Goal: Obtain resource: Download file/media

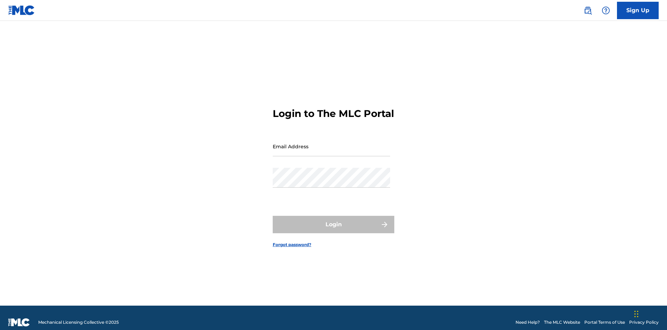
scroll to position [9, 0]
click at [332, 143] on input "Email Address" at bounding box center [332, 146] width 118 height 20
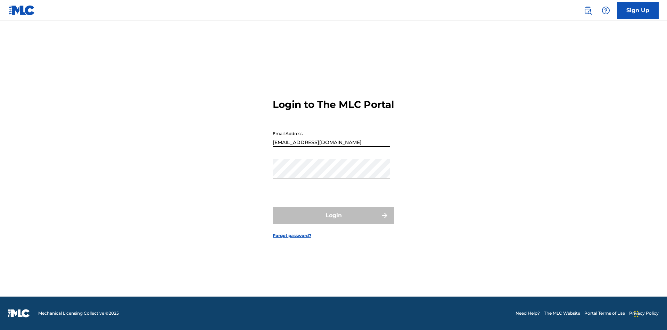
scroll to position [0, 16]
type input "b42af43d-9781-42f8-925e-95132843d6ef@mailslurp.biz"
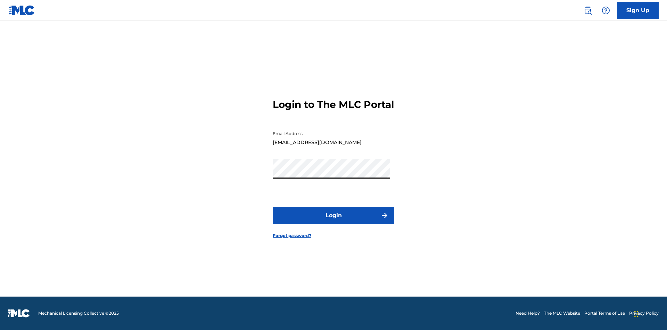
click at [334, 221] on button "Login" at bounding box center [334, 215] width 122 height 17
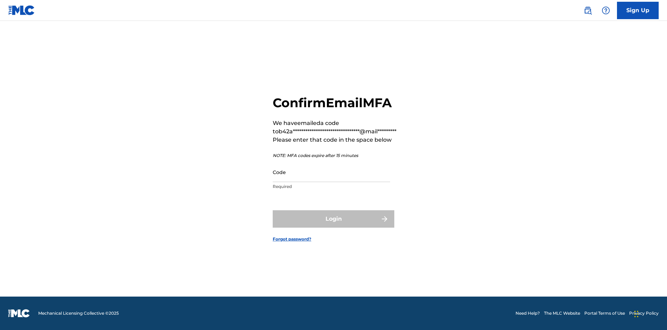
click at [332, 172] on input "Code" at bounding box center [332, 172] width 118 height 20
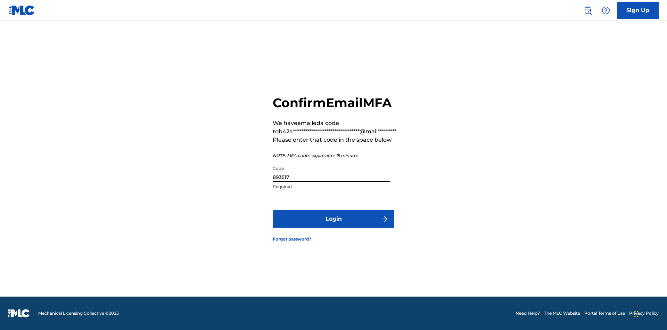
type input "893517"
click at [334, 218] on button "Login" at bounding box center [334, 218] width 122 height 17
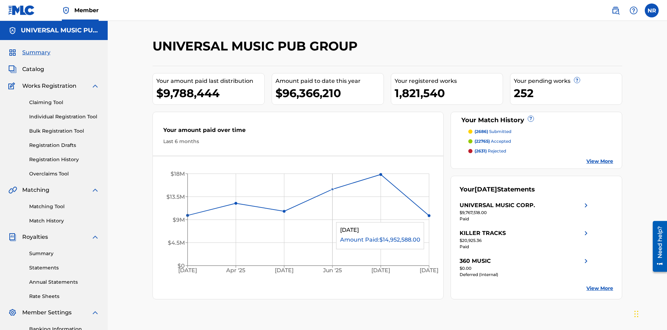
click at [64, 156] on link "Registration History" at bounding box center [64, 159] width 70 height 7
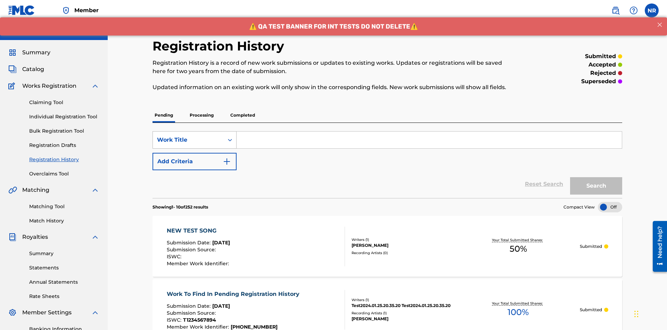
click at [188, 136] on div "Work Title" at bounding box center [188, 140] width 63 height 8
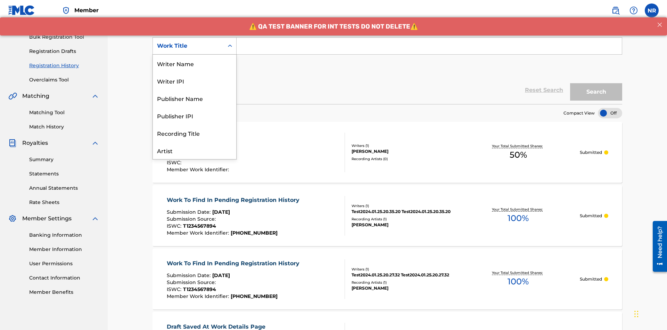
scroll to position [35, 0]
click at [195, 150] on div "Work Title" at bounding box center [194, 149] width 83 height 17
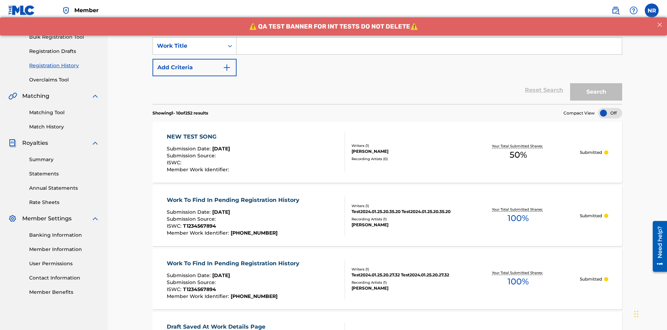
click at [195, 59] on button "Add Criteria" at bounding box center [195, 67] width 84 height 17
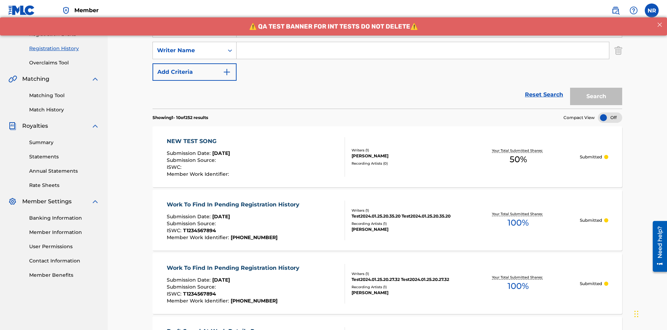
scroll to position [115, 0]
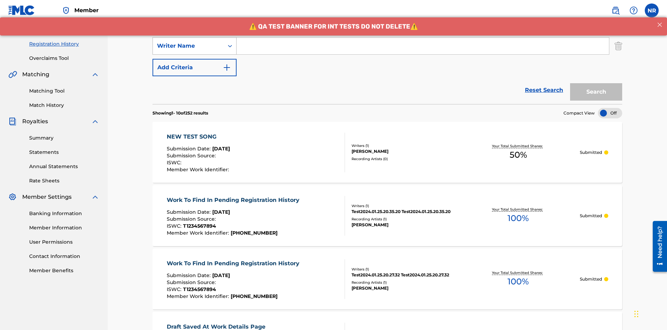
click at [188, 46] on div "Writer Name" at bounding box center [188, 46] width 63 height 8
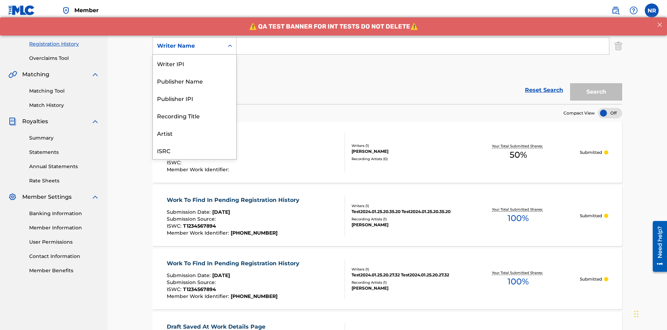
scroll to position [17, 0]
click at [195, 98] on div "Recording Title" at bounding box center [194, 97] width 83 height 17
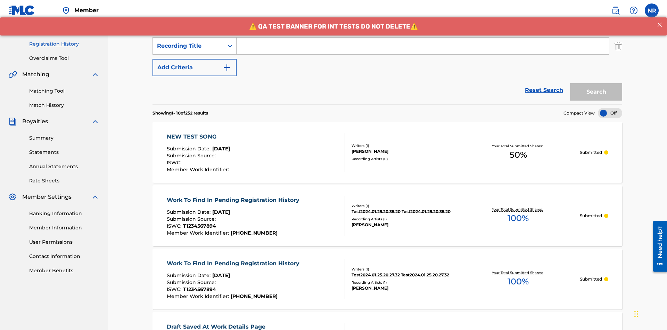
click at [195, 59] on button "Add Criteria" at bounding box center [195, 67] width 84 height 17
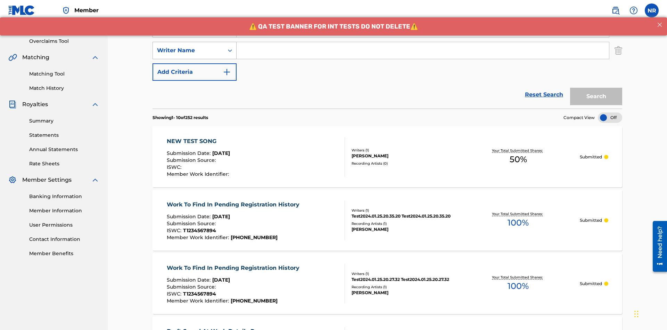
click at [188, 46] on div "Writer Name" at bounding box center [188, 50] width 63 height 8
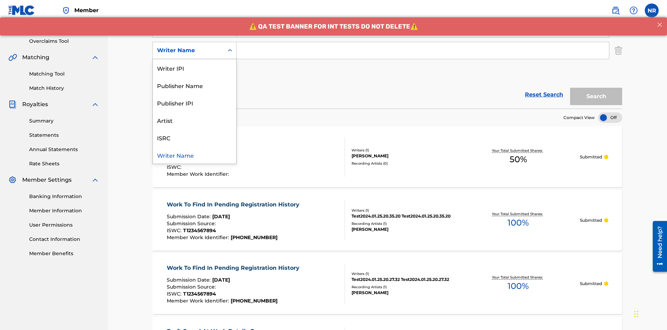
scroll to position [137, 0]
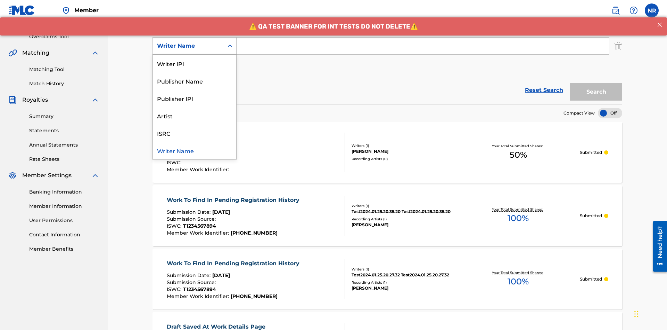
click at [195, 133] on div "ISRC" at bounding box center [194, 132] width 83 height 17
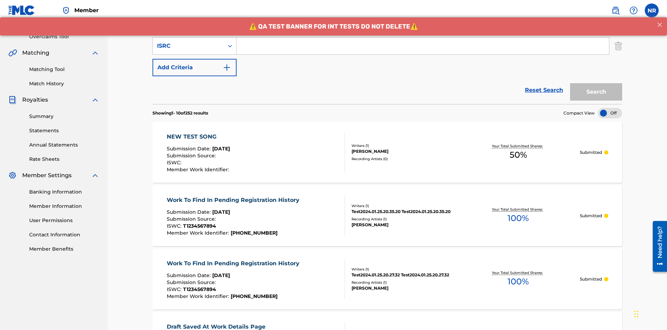
click at [195, 59] on button "Add Criteria" at bounding box center [195, 67] width 84 height 17
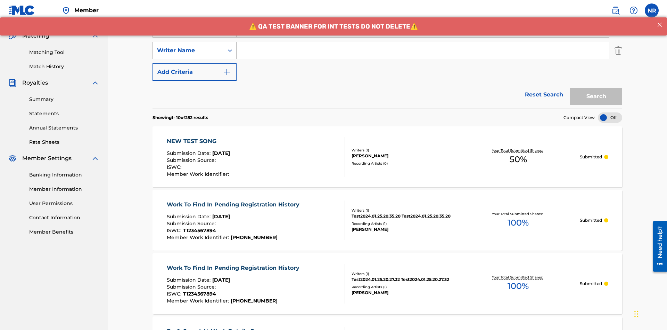
click at [188, 46] on div "Writer Name" at bounding box center [188, 50] width 63 height 8
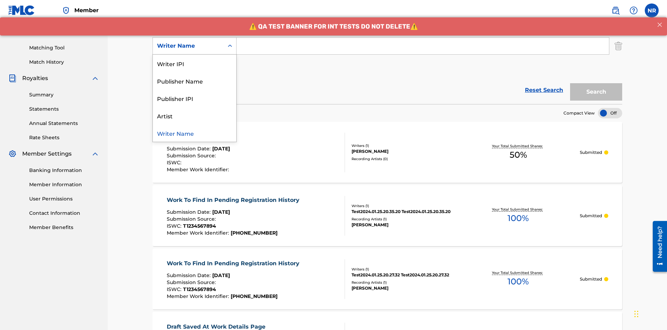
click at [195, 133] on div "Writer Name" at bounding box center [194, 132] width 83 height 17
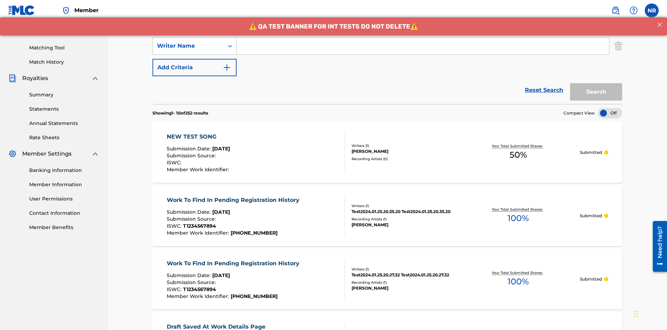
click at [195, 59] on button "Add Criteria" at bounding box center [195, 67] width 84 height 17
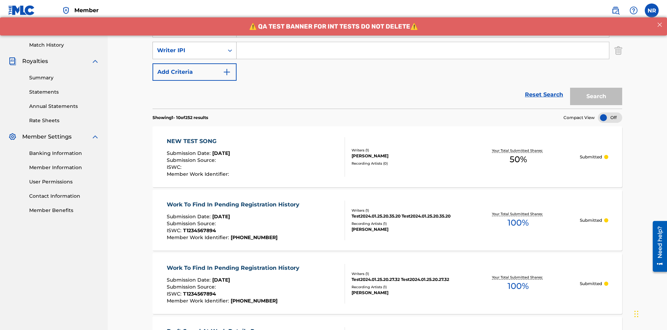
click at [188, 46] on div "Writer IPI" at bounding box center [188, 50] width 63 height 8
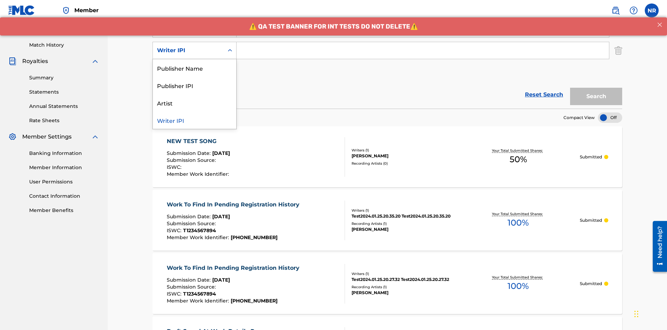
scroll to position [180, 0]
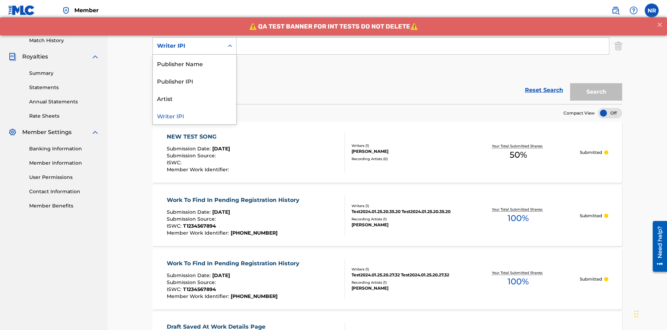
click at [195, 63] on div "Publisher Name" at bounding box center [194, 63] width 83 height 17
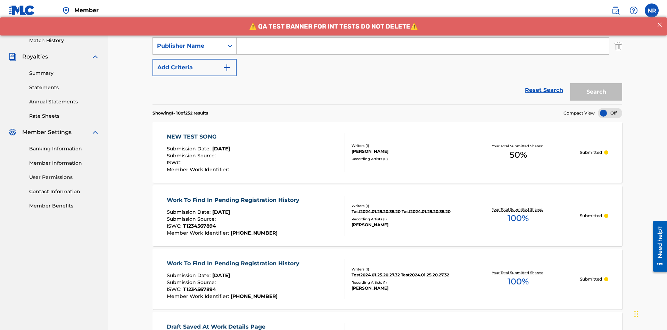
click at [195, 59] on button "Add Criteria" at bounding box center [195, 67] width 84 height 17
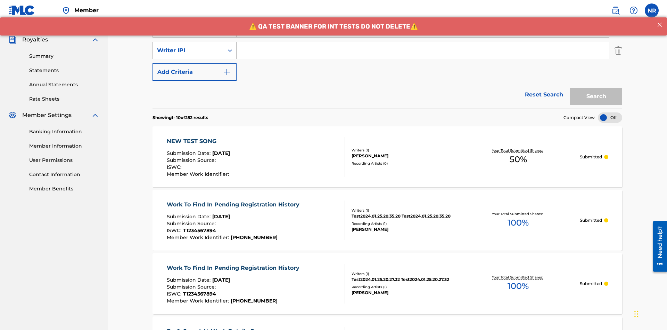
click at [188, 46] on div "Writer IPI" at bounding box center [188, 50] width 63 height 8
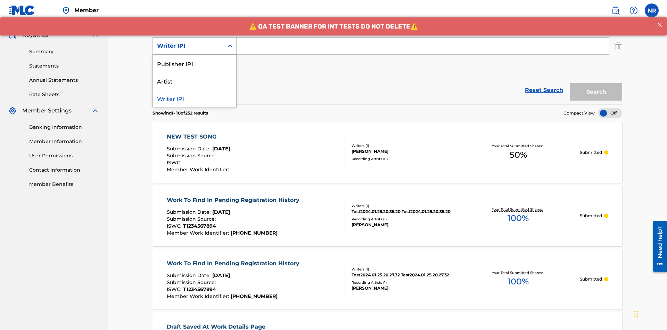
click at [195, 63] on div "Publisher IPI" at bounding box center [194, 63] width 83 height 17
click at [195, 59] on button "Add Criteria" at bounding box center [195, 67] width 84 height 17
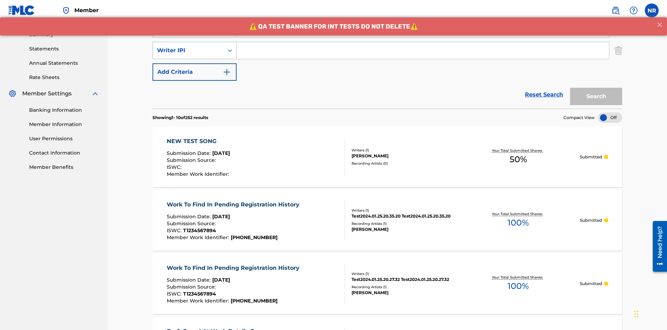
click at [188, 46] on div "Writer IPI" at bounding box center [188, 50] width 63 height 8
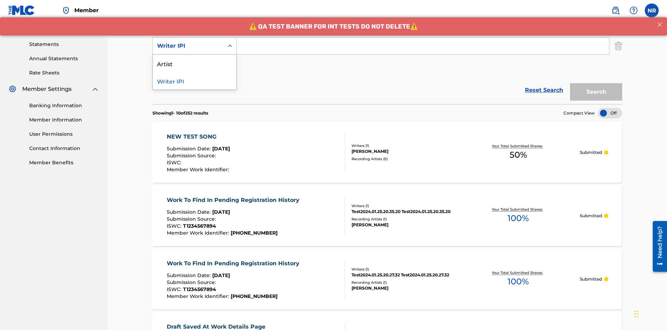
click at [195, 63] on div "Artist" at bounding box center [194, 63] width 83 height 17
click at [195, 59] on button "Add Criteria" at bounding box center [195, 67] width 84 height 17
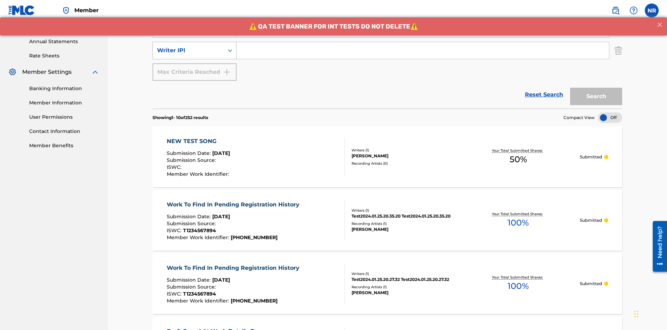
click at [188, 46] on div "Writer IPI" at bounding box center [188, 50] width 63 height 8
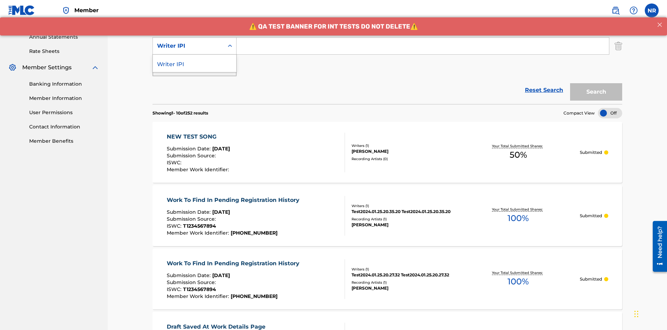
click at [195, 63] on div "Writer IPI" at bounding box center [194, 63] width 83 height 17
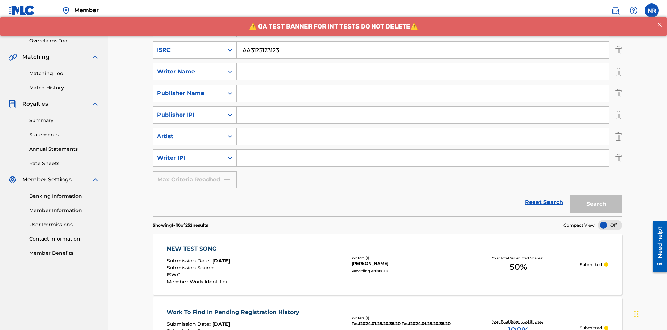
type input "AA3123123123"
click at [429, 15] on input "Search Form" at bounding box center [430, 7] width 386 height 17
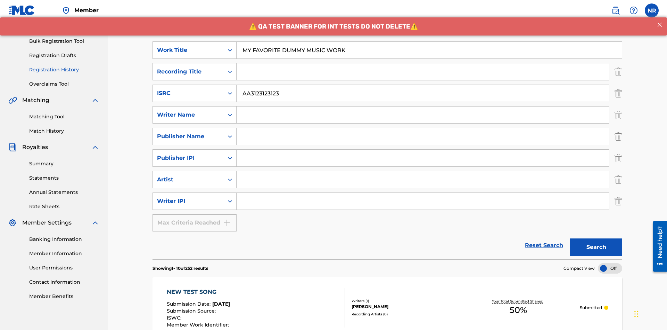
type input "MY FAVORITE DUMMY MUSIC WORK"
click at [423, 106] on input "Search Form" at bounding box center [423, 114] width 373 height 17
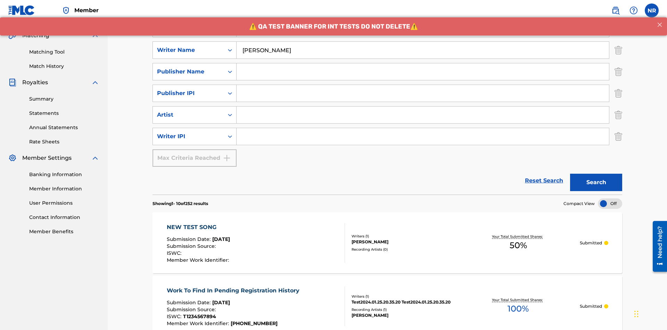
type input "BERKOWITZ"
click at [423, 128] on input "Search Form" at bounding box center [423, 136] width 373 height 17
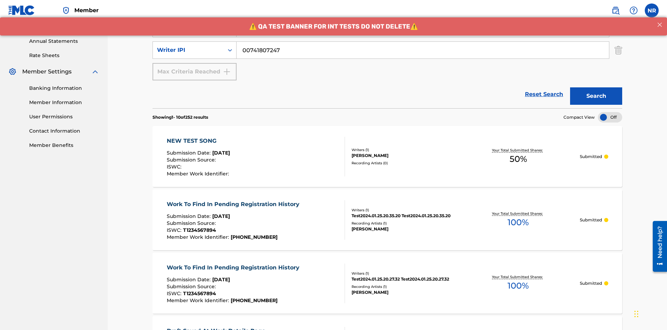
type input "00741807247"
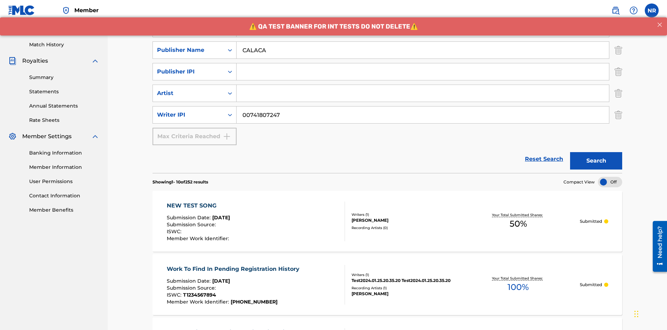
type input "CALACA"
click at [423, 63] on input "Search Form" at bounding box center [423, 71] width 373 height 17
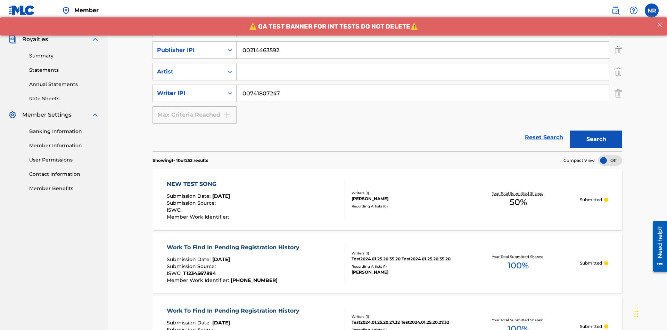
type input "00214463592"
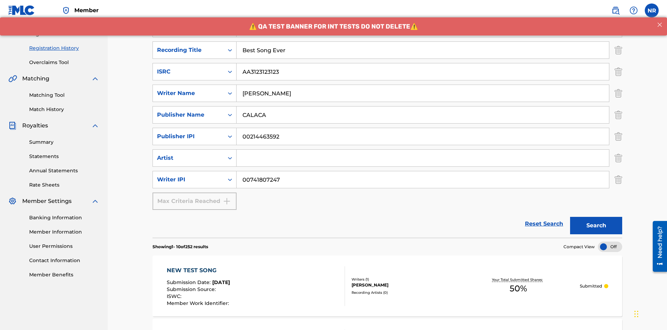
type input "Best Song Ever"
click at [423, 149] on input "Search Form" at bounding box center [423, 157] width 373 height 17
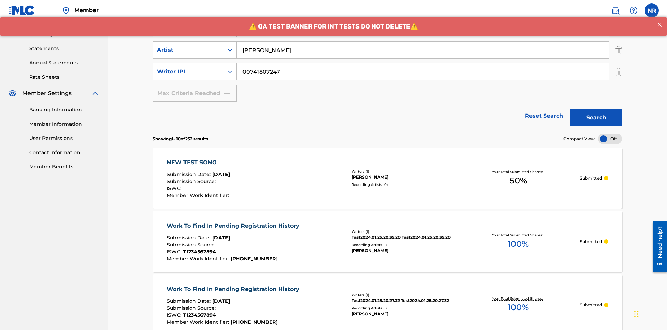
type input "Joe Lewis"
click at [597, 109] on button "Search" at bounding box center [596, 117] width 52 height 17
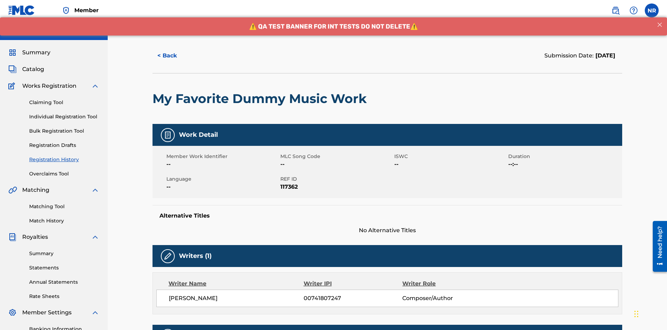
scroll to position [205, 0]
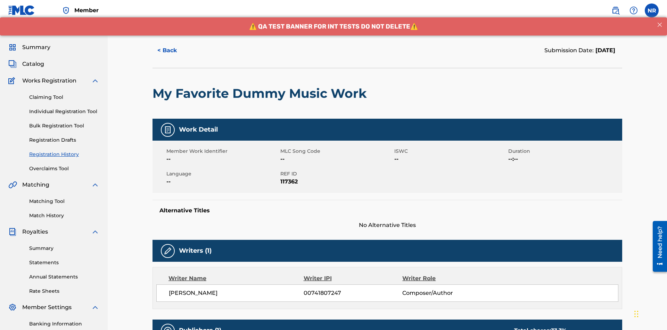
click at [173, 50] on button "< Back" at bounding box center [174, 50] width 42 height 17
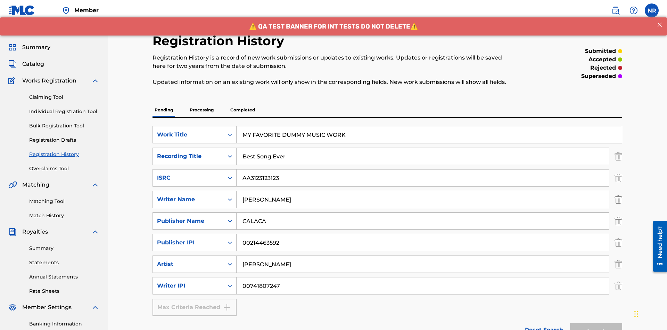
scroll to position [102, 0]
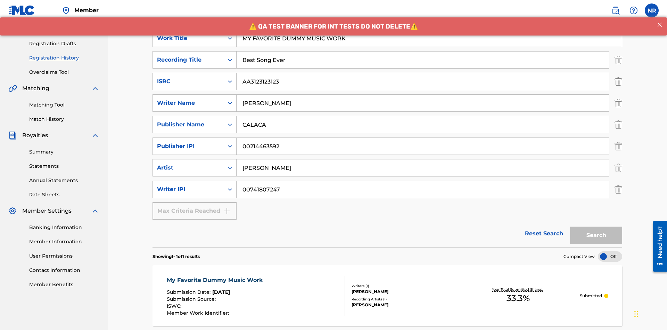
click at [202, 21] on p "Processing" at bounding box center [202, 13] width 28 height 15
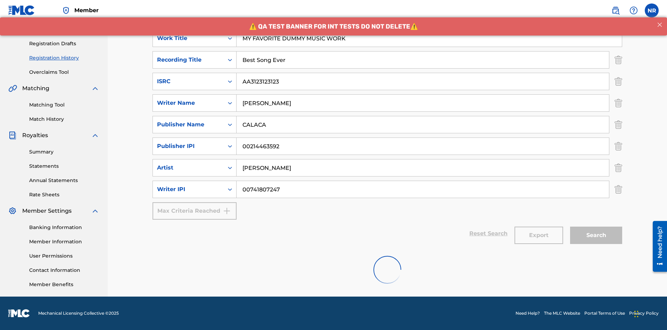
scroll to position [335, 0]
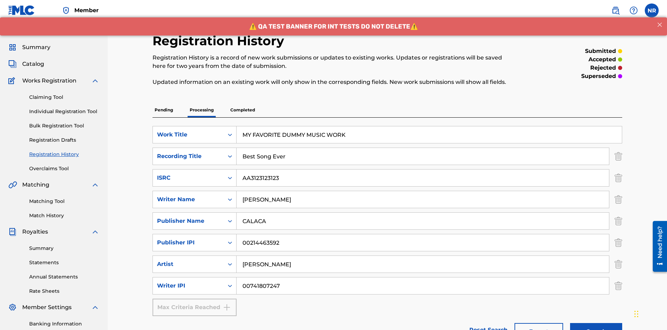
scroll to position [286, 0]
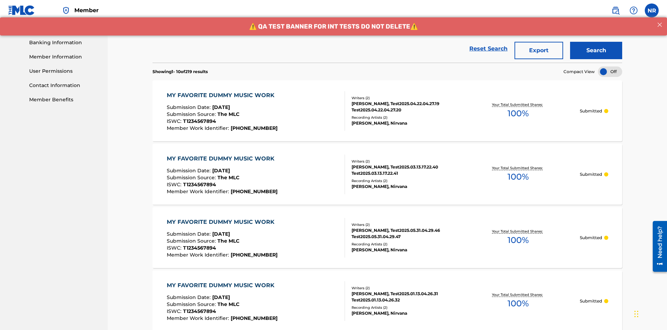
click at [539, 50] on button "Export" at bounding box center [539, 50] width 49 height 17
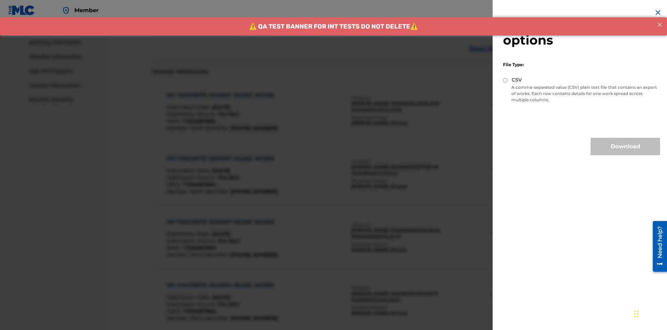
click at [506, 80] on input "CSV" at bounding box center [505, 80] width 5 height 5
radio input "true"
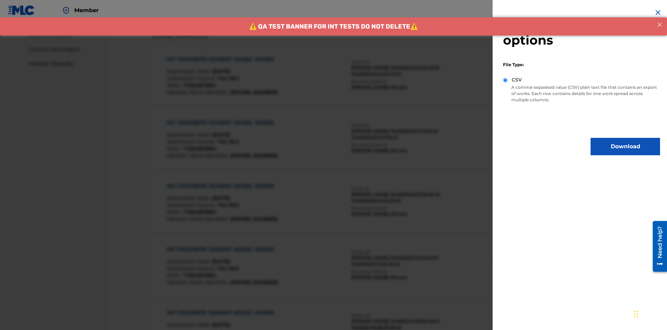
click at [626, 146] on button "Download" at bounding box center [626, 146] width 70 height 17
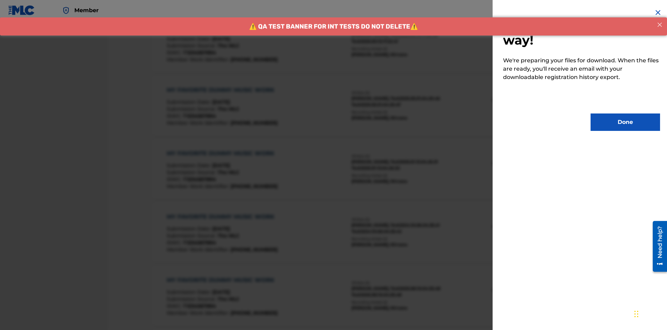
click at [626, 122] on button "Done" at bounding box center [626, 121] width 70 height 17
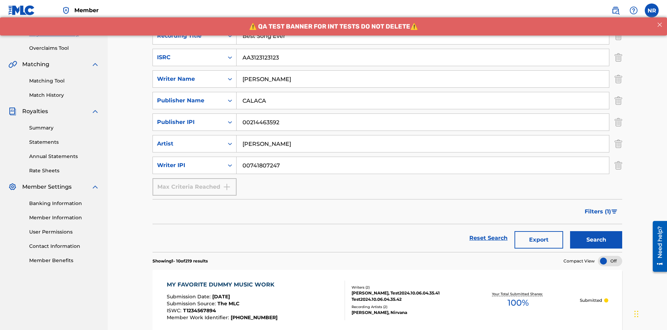
scroll to position [364, 0]
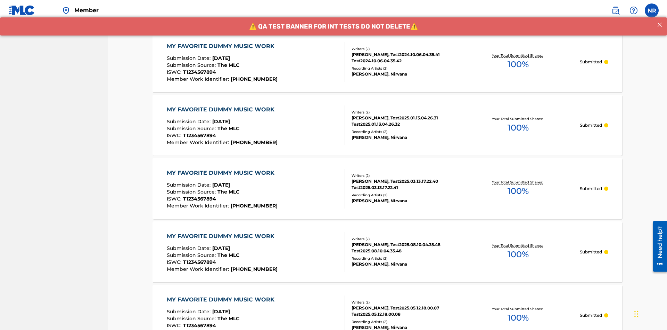
click at [221, 46] on div "MY FAVORITE DUMMY MUSIC WORK" at bounding box center [222, 46] width 111 height 8
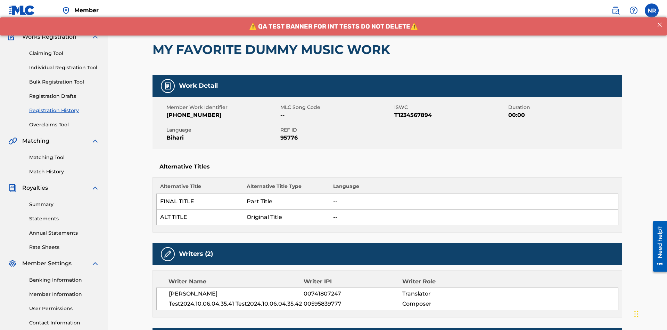
click at [173, 15] on button "< Back" at bounding box center [174, 6] width 42 height 17
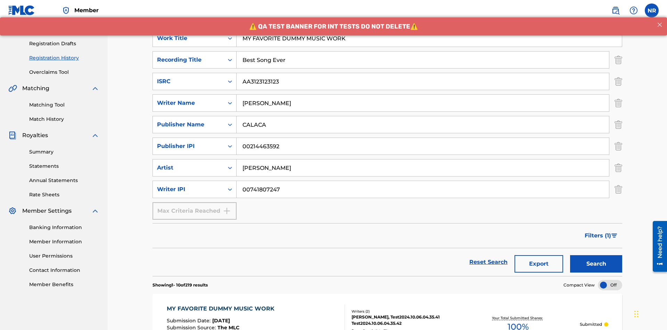
click at [539, 255] on button "Export" at bounding box center [539, 263] width 49 height 17
